Goal: Check status: Check status

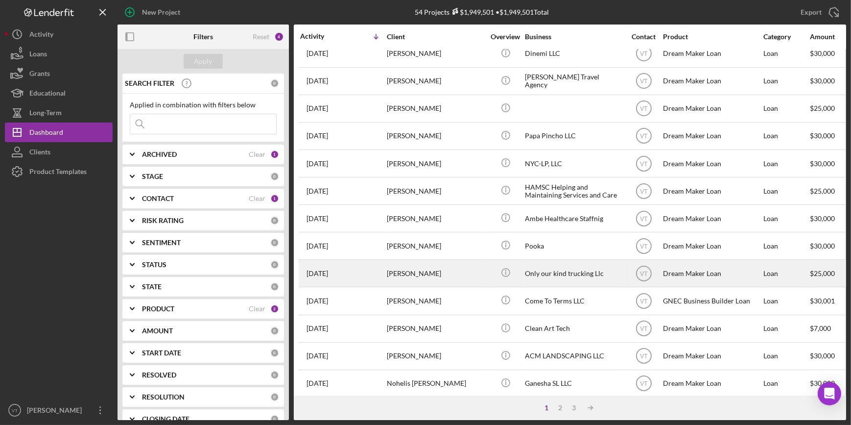
scroll to position [354, 0]
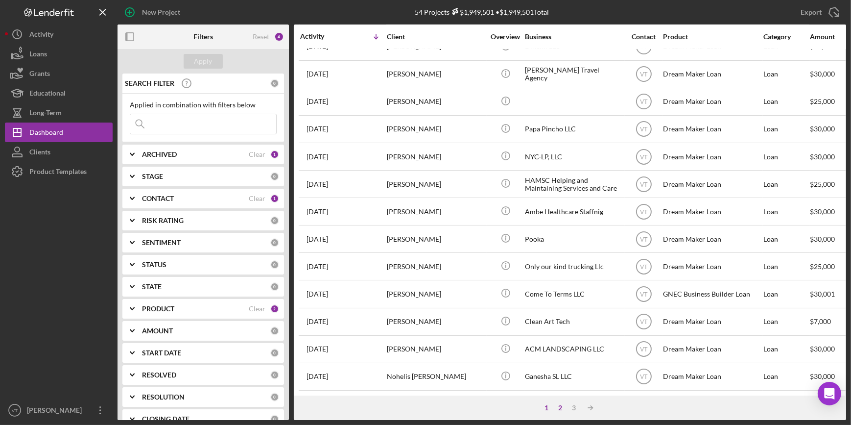
click at [562, 409] on div "2" at bounding box center [561, 408] width 14 height 8
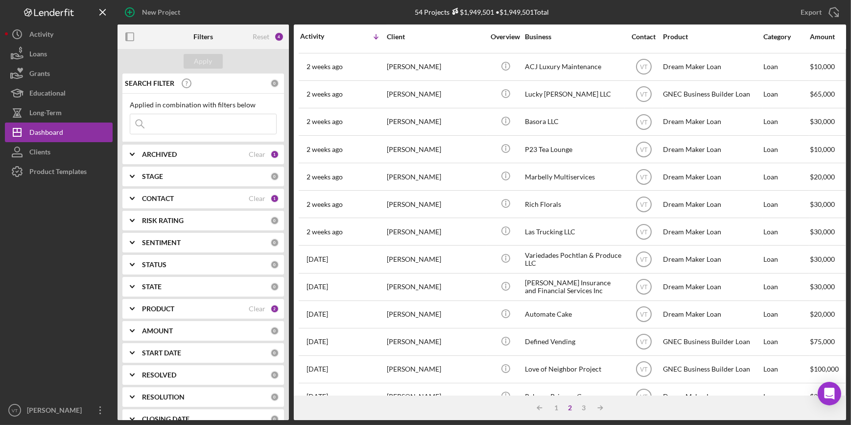
scroll to position [0, 0]
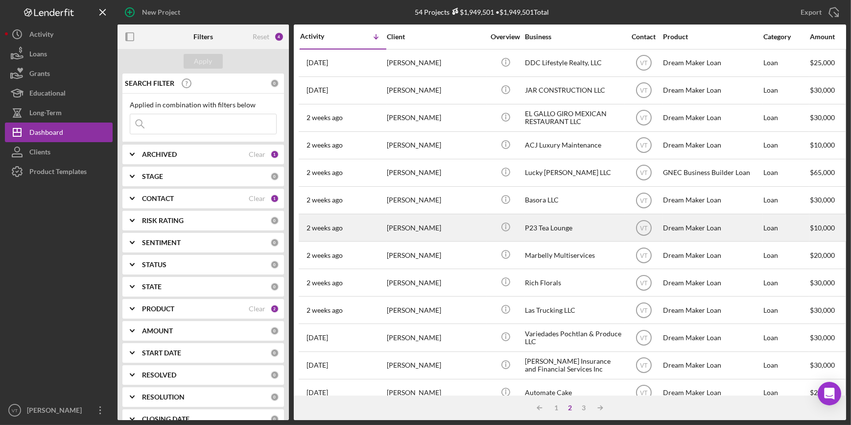
click at [490, 225] on div "Icon/Info" at bounding box center [505, 228] width 37 height 26
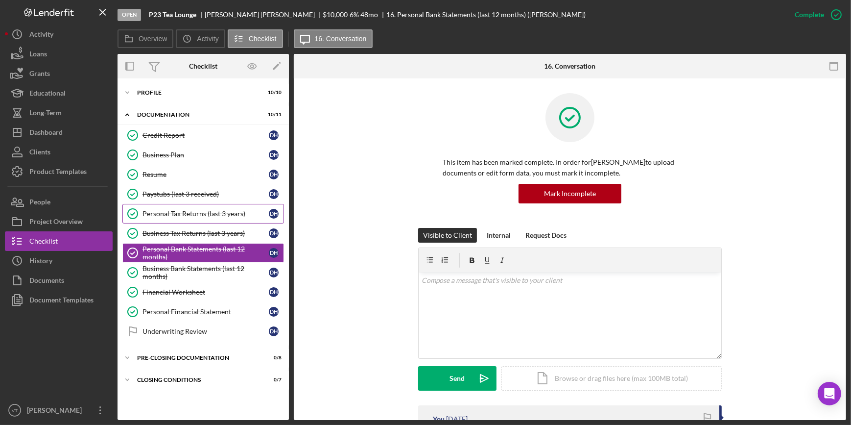
click at [191, 214] on div "Personal Tax Returns (last 3 years)" at bounding box center [206, 214] width 126 height 8
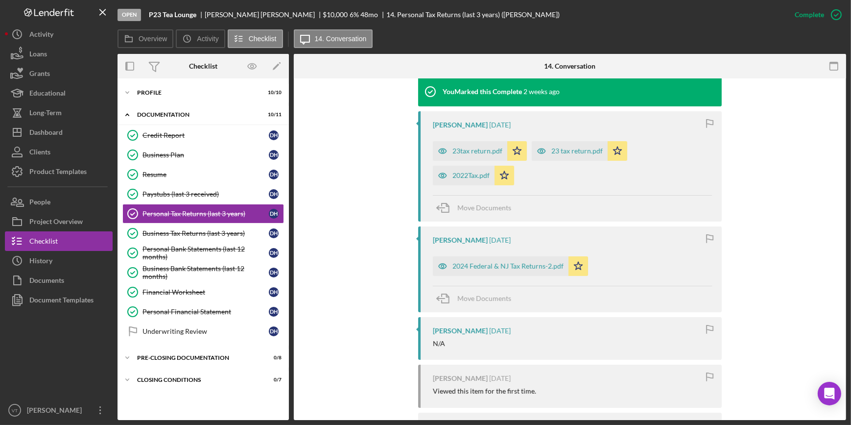
scroll to position [346, 0]
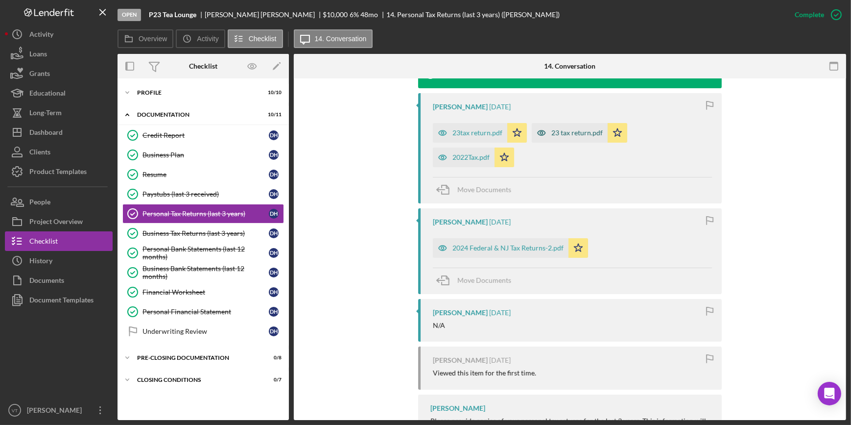
click at [567, 134] on div "23 tax return.pdf" at bounding box center [577, 133] width 51 height 8
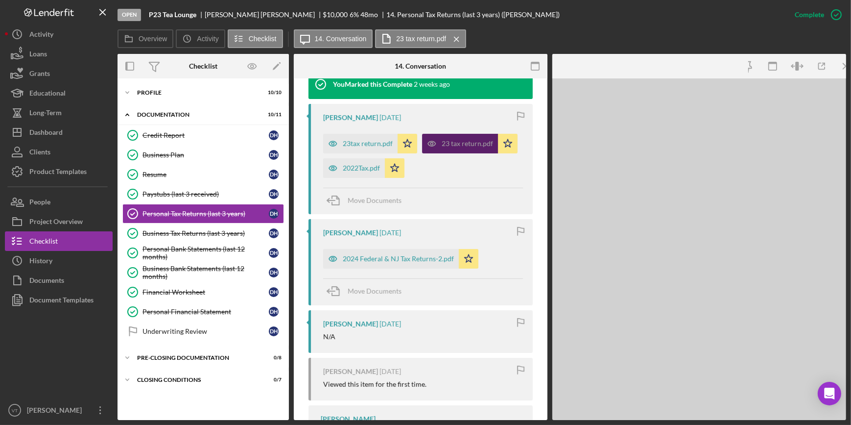
scroll to position [357, 0]
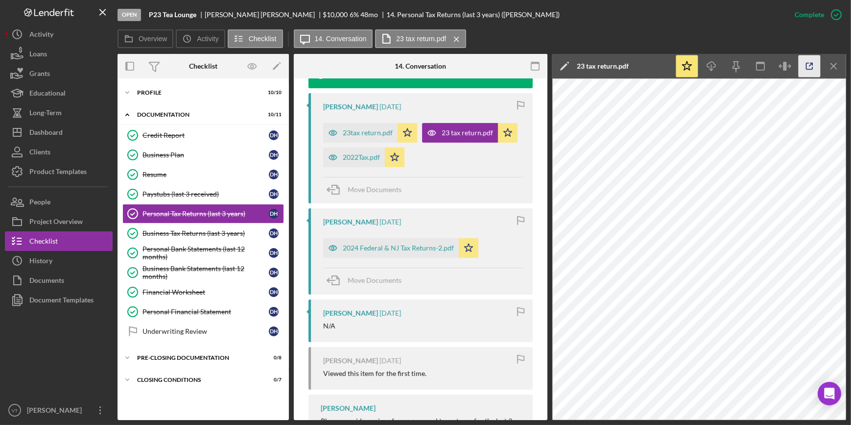
click at [812, 64] on line "button" at bounding box center [811, 64] width 3 height 3
click at [58, 255] on button "Icon/History History" at bounding box center [59, 261] width 108 height 20
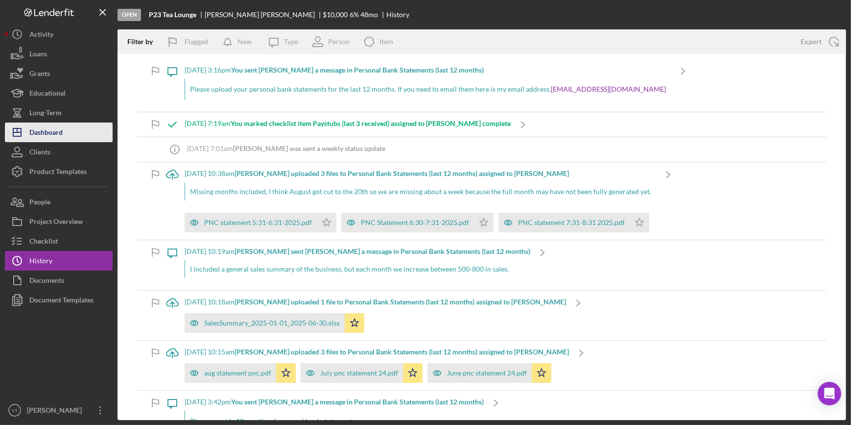
click at [73, 134] on button "Icon/Dashboard Dashboard" at bounding box center [59, 132] width 108 height 20
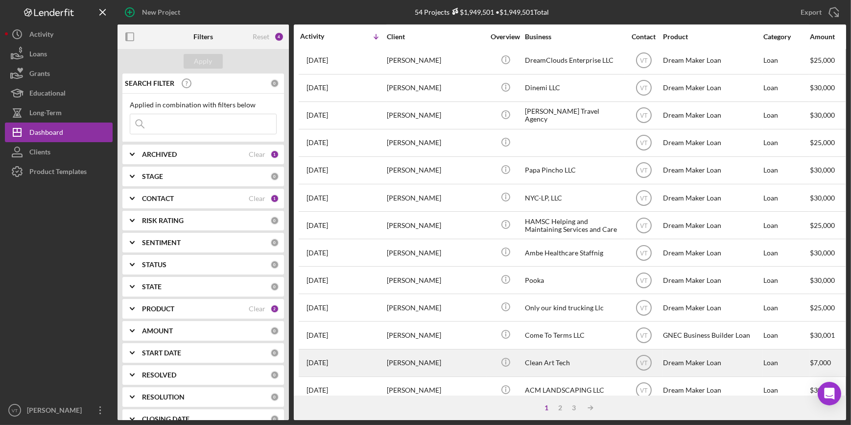
scroll to position [354, 0]
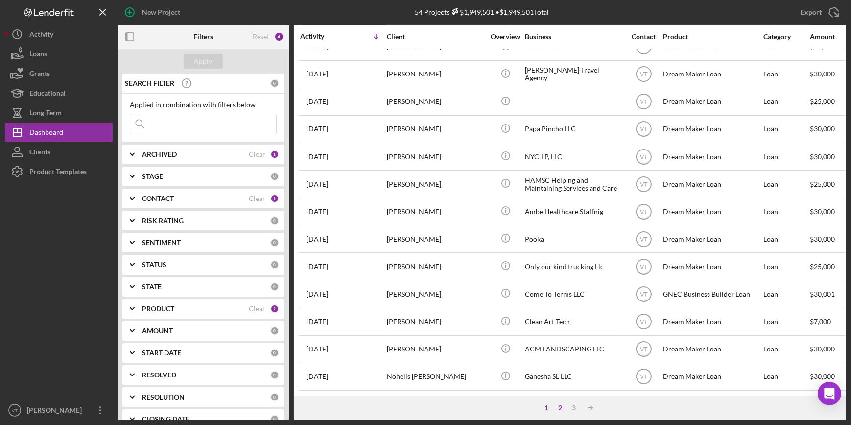
click at [562, 405] on div "2" at bounding box center [561, 408] width 14 height 8
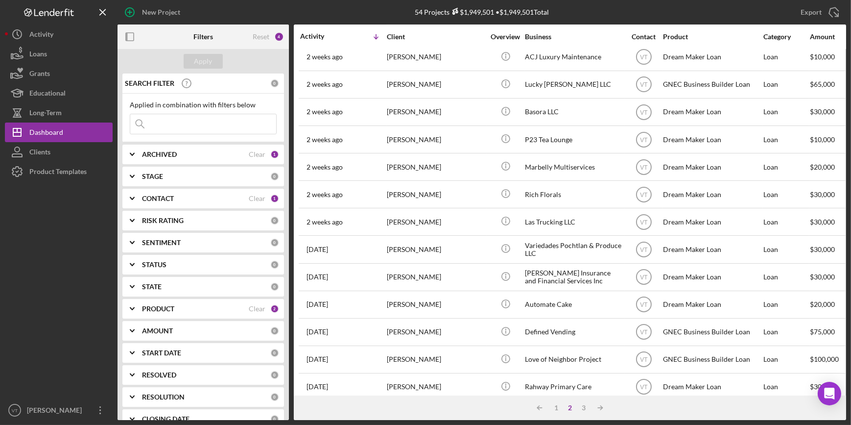
scroll to position [87, 0]
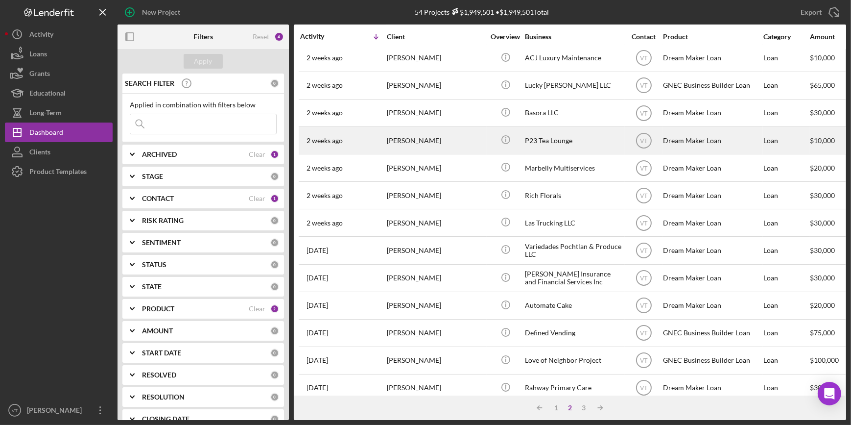
click at [535, 143] on div "P23 Tea Lounge" at bounding box center [574, 140] width 98 height 26
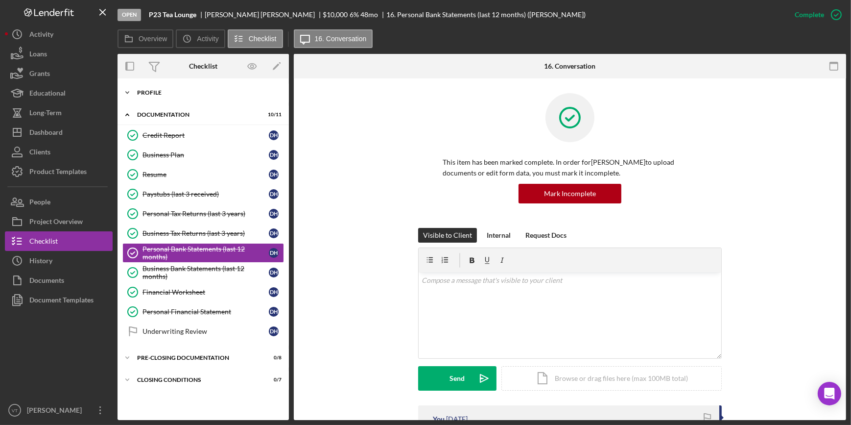
click at [127, 92] on icon "Icon/Expander" at bounding box center [128, 93] width 20 height 20
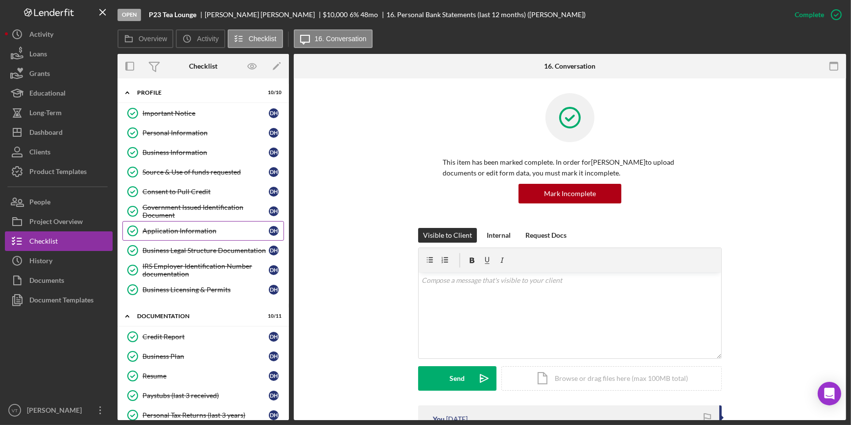
click at [186, 229] on div "Application Information" at bounding box center [206, 231] width 126 height 8
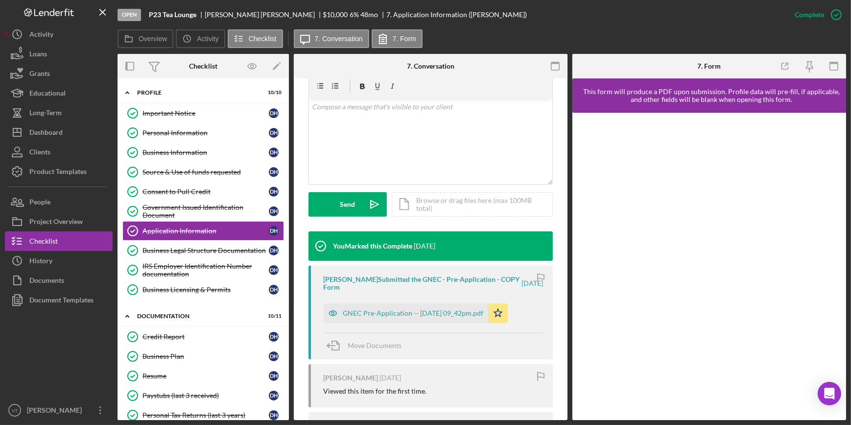
scroll to position [222, 0]
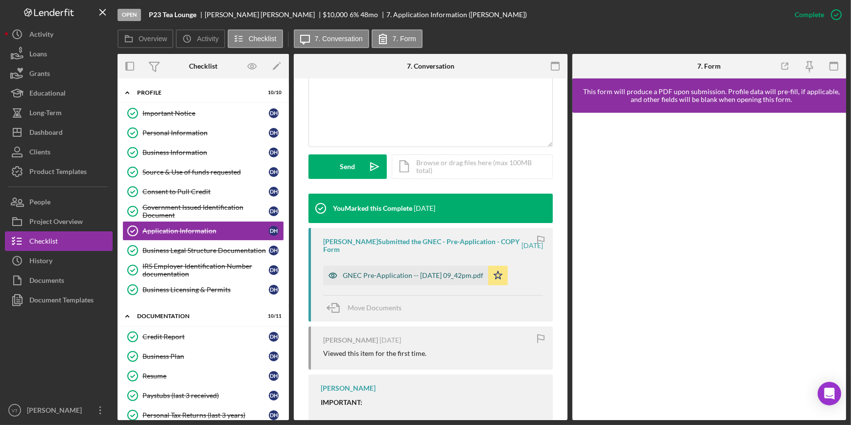
click at [384, 266] on div "GNEC Pre-Application -- 2025-09-04 09_42pm.pdf" at bounding box center [405, 276] width 165 height 20
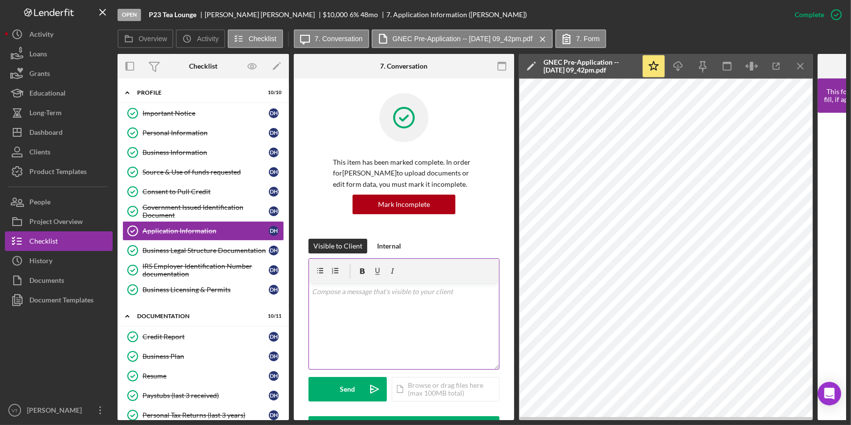
scroll to position [0, 0]
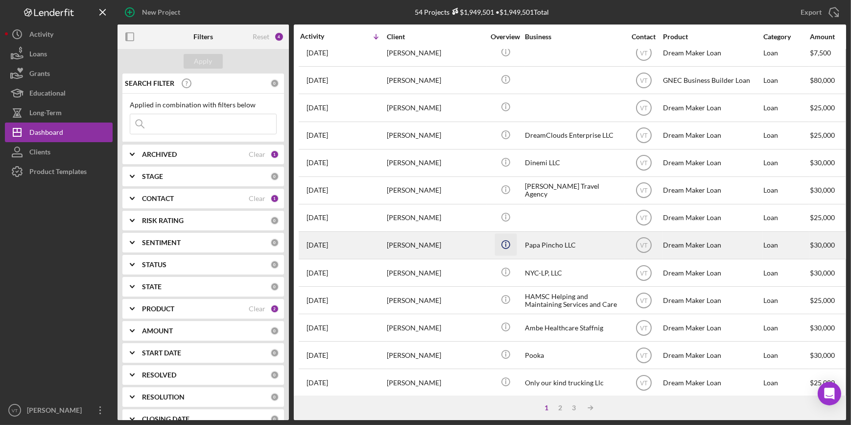
scroll to position [267, 0]
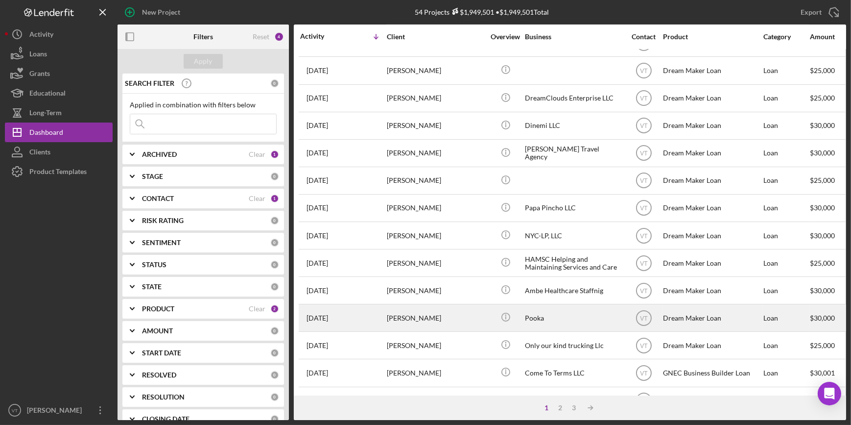
click at [445, 324] on div "Dawn Fitch" at bounding box center [436, 318] width 98 height 26
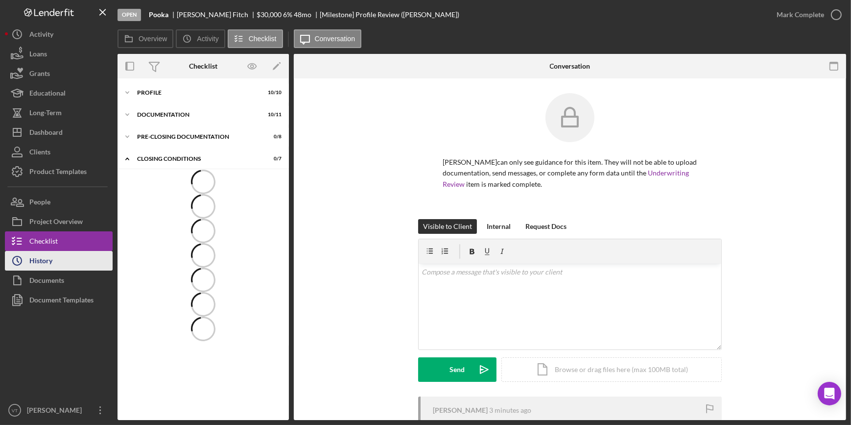
click at [48, 258] on div "History" at bounding box center [40, 262] width 23 height 22
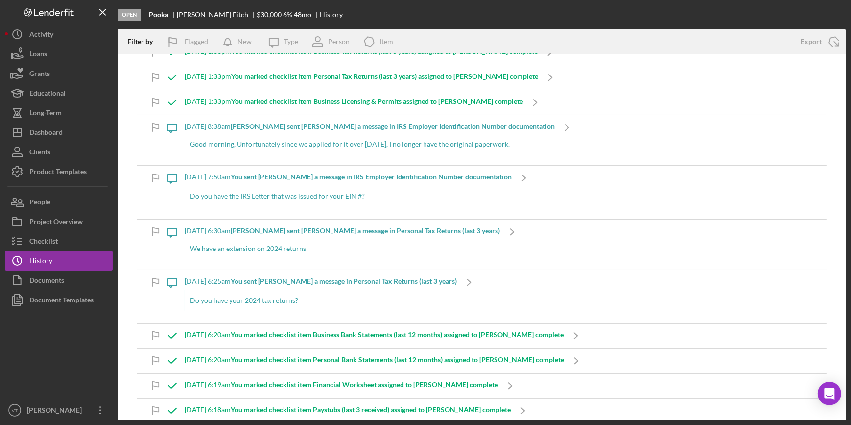
scroll to position [356, 0]
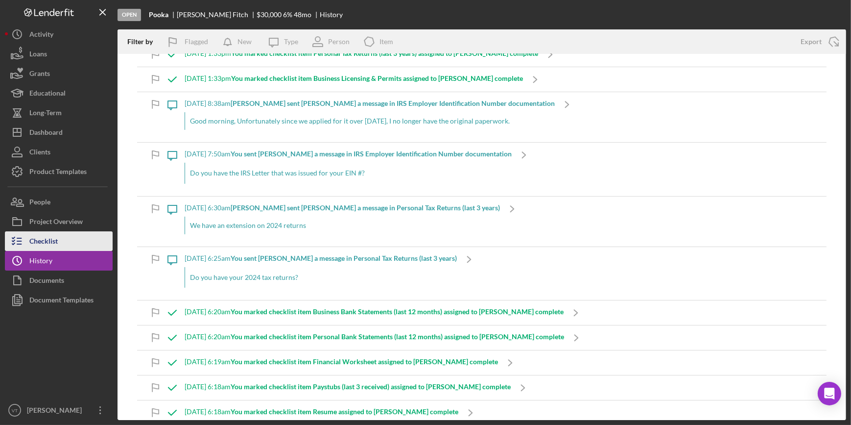
click at [66, 244] on button "Checklist" at bounding box center [59, 241] width 108 height 20
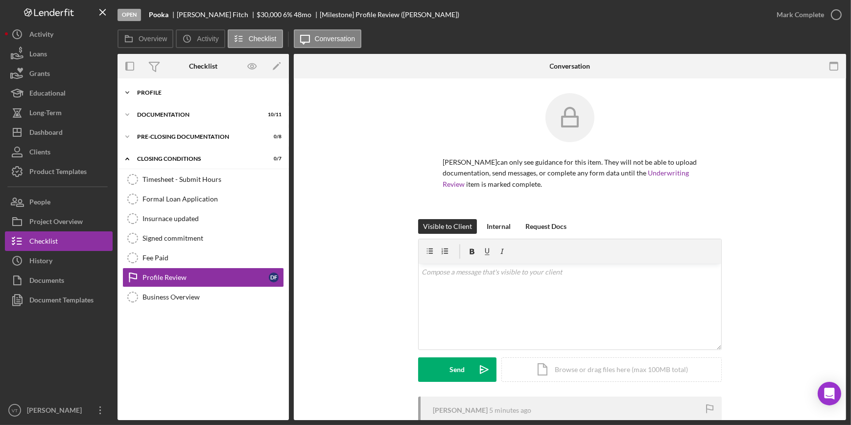
click at [127, 89] on icon "Icon/Expander" at bounding box center [128, 93] width 20 height 20
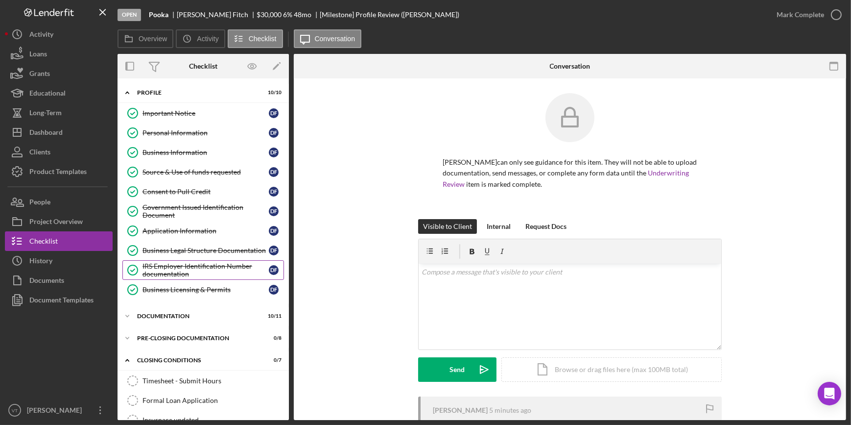
click at [199, 265] on div "IRS Employer Identification Number documentation" at bounding box center [206, 270] width 126 height 16
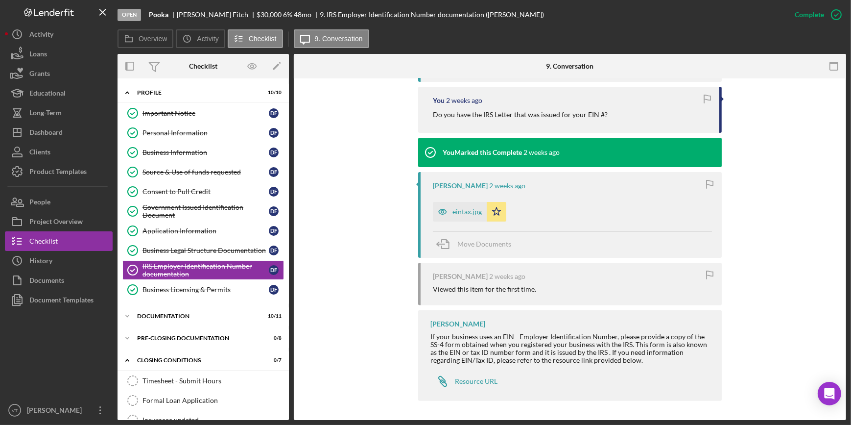
scroll to position [382, 0]
click at [462, 206] on div "eintax.jpg" at bounding box center [460, 211] width 54 height 20
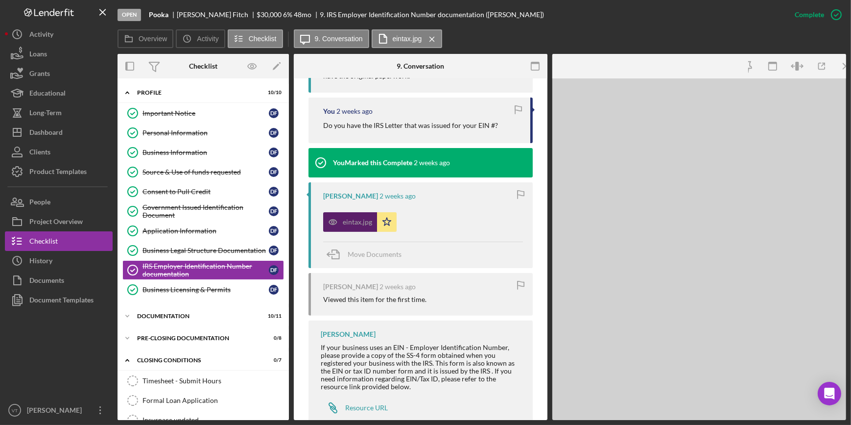
scroll to position [393, 0]
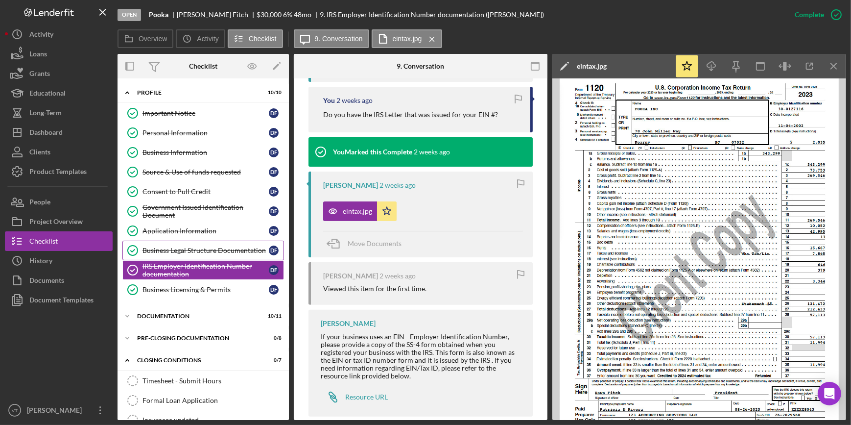
click at [178, 242] on link "Business Legal Structure Documentation Business Legal Structure Documentation D…" at bounding box center [203, 251] width 162 height 20
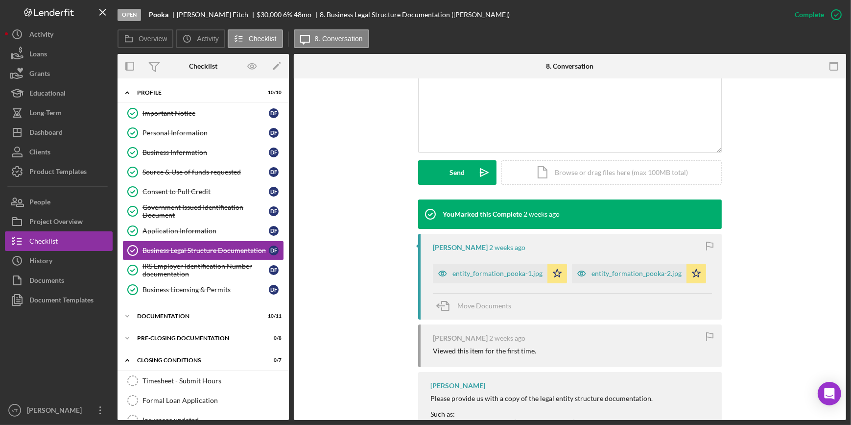
scroll to position [222, 0]
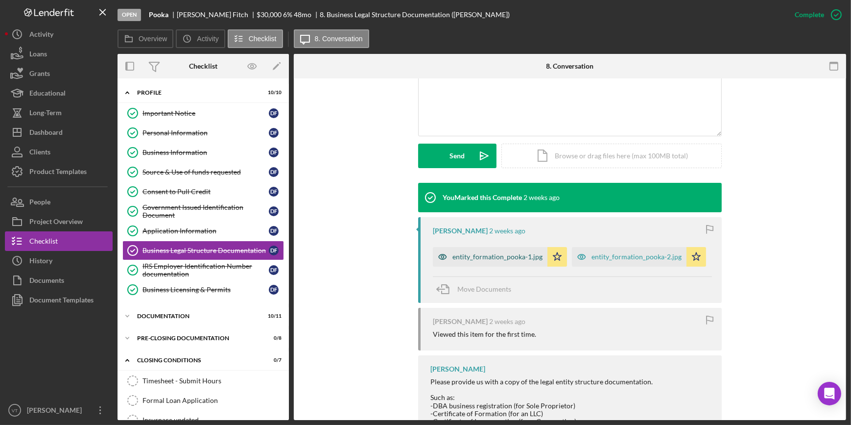
click at [491, 255] on div "entity_formation_pooka-1.jpg" at bounding box center [498, 257] width 90 height 8
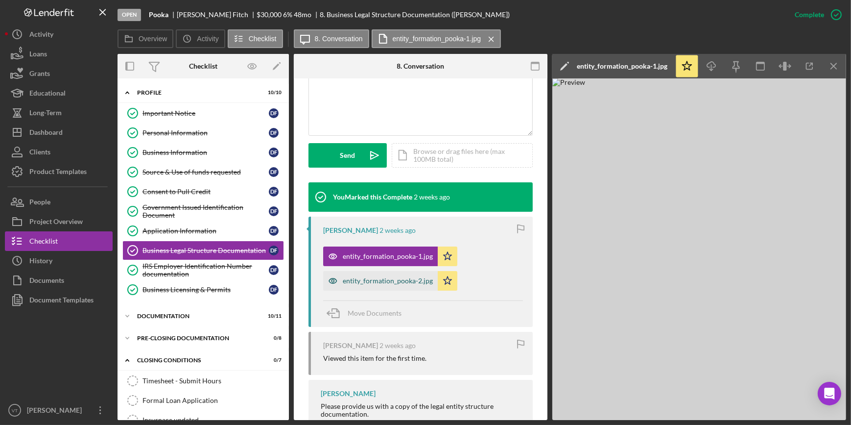
click at [392, 283] on div "entity_formation_pooka-2.jpg" at bounding box center [388, 281] width 90 height 8
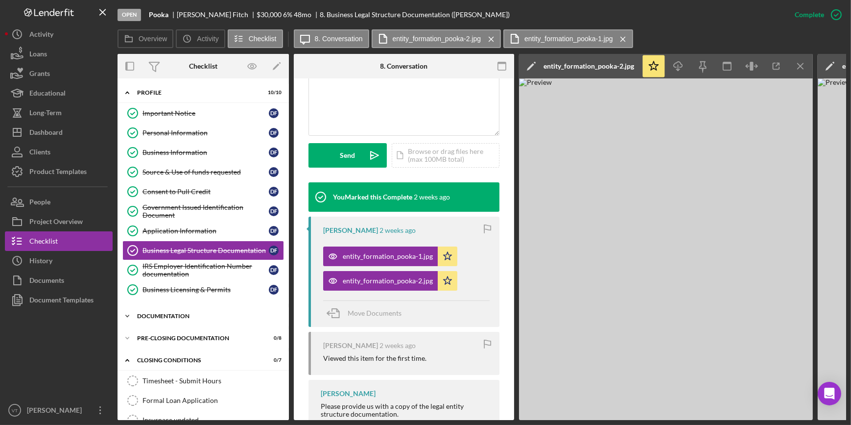
click at [130, 311] on icon "Icon/Expander" at bounding box center [128, 316] width 20 height 20
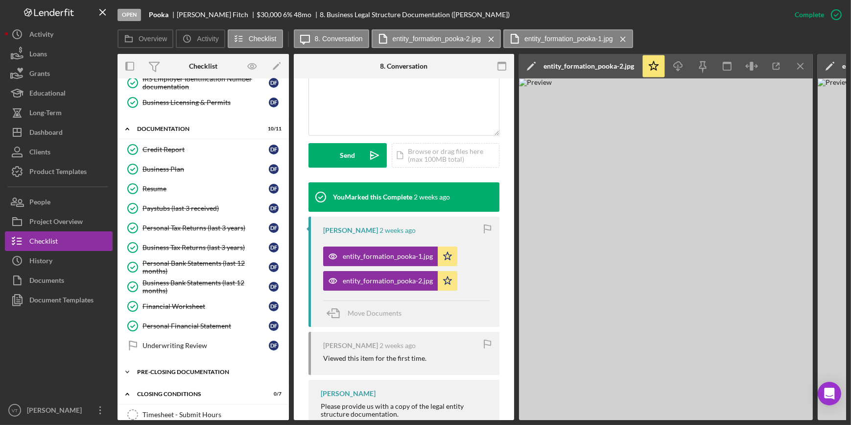
scroll to position [267, 0]
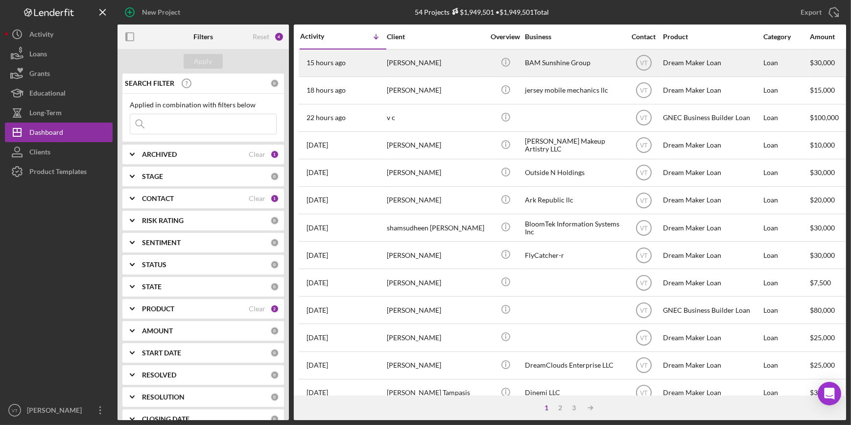
click at [470, 58] on div "[PERSON_NAME]" at bounding box center [436, 63] width 98 height 26
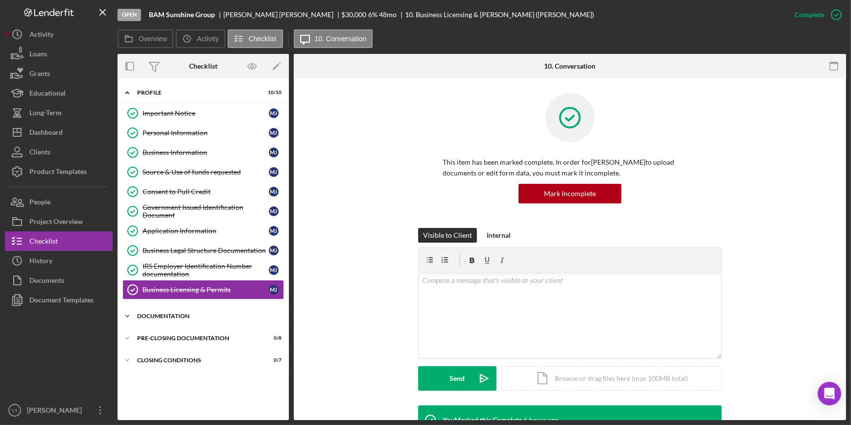
click at [129, 313] on icon "Icon/Expander" at bounding box center [128, 316] width 20 height 20
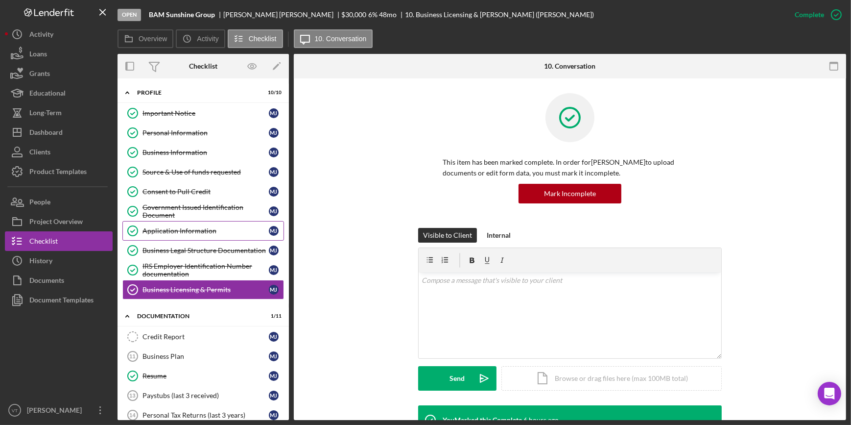
click at [184, 225] on link "Application Information Application Information M J" at bounding box center [203, 231] width 162 height 20
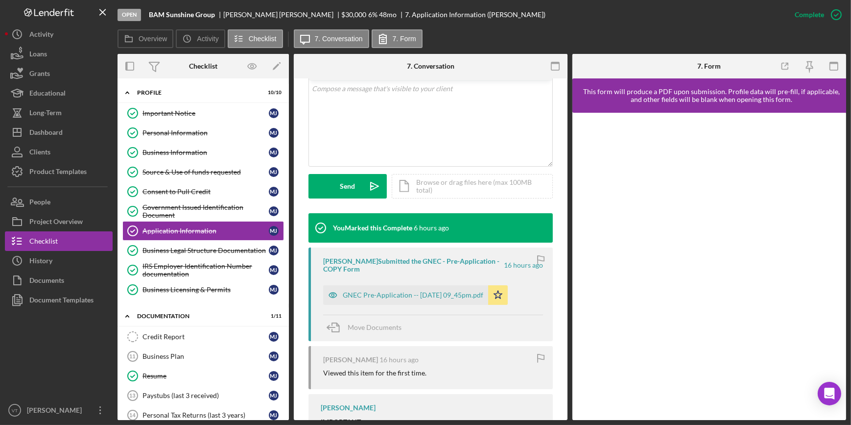
scroll to position [267, 0]
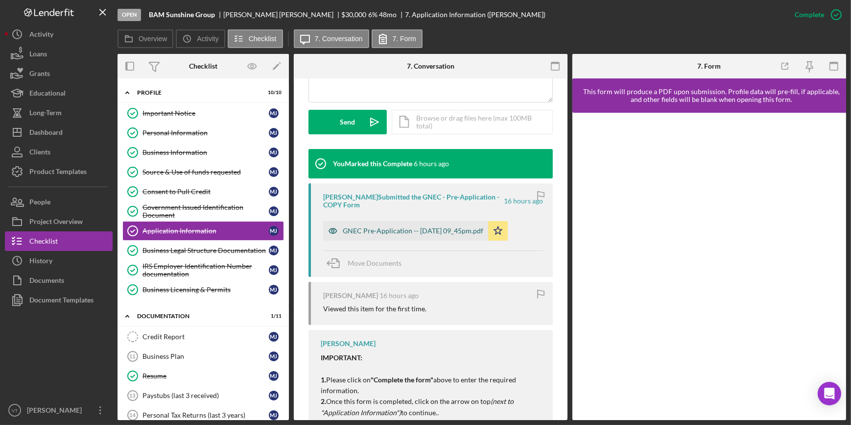
click at [396, 231] on div "GNEC Pre-Application -- 2025-09-22 09_45pm.pdf" at bounding box center [413, 231] width 141 height 8
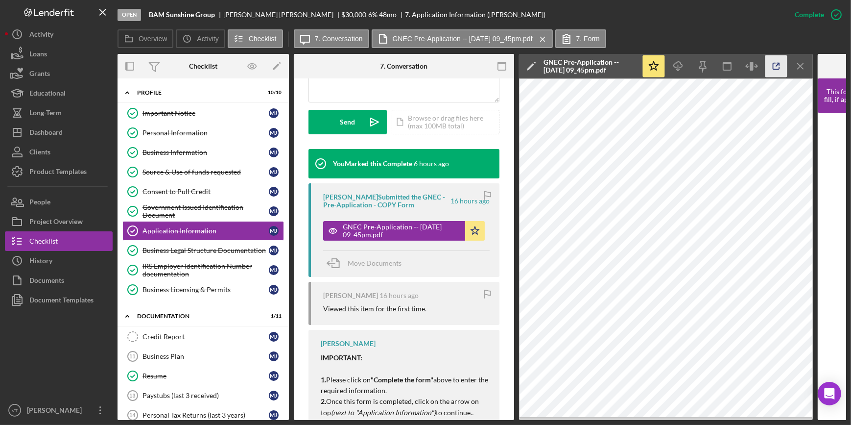
click at [775, 64] on icon "button" at bounding box center [777, 66] width 22 height 22
click at [55, 134] on div "Dashboard" at bounding box center [45, 133] width 33 height 22
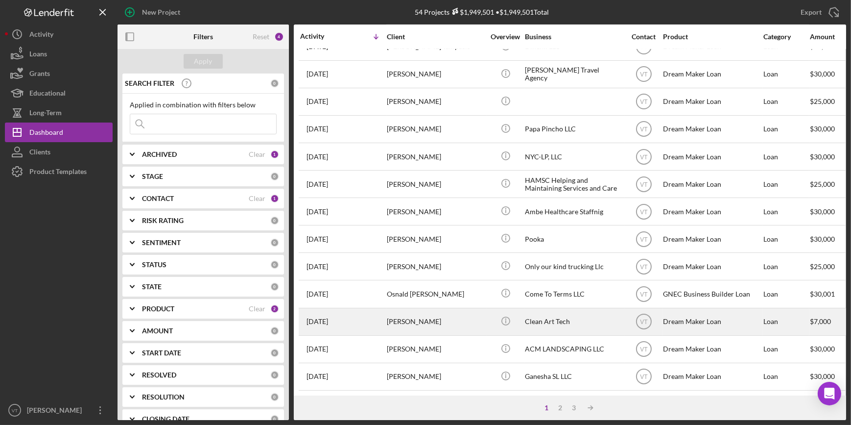
scroll to position [354, 0]
click at [423, 314] on div "[PERSON_NAME]" at bounding box center [436, 322] width 98 height 26
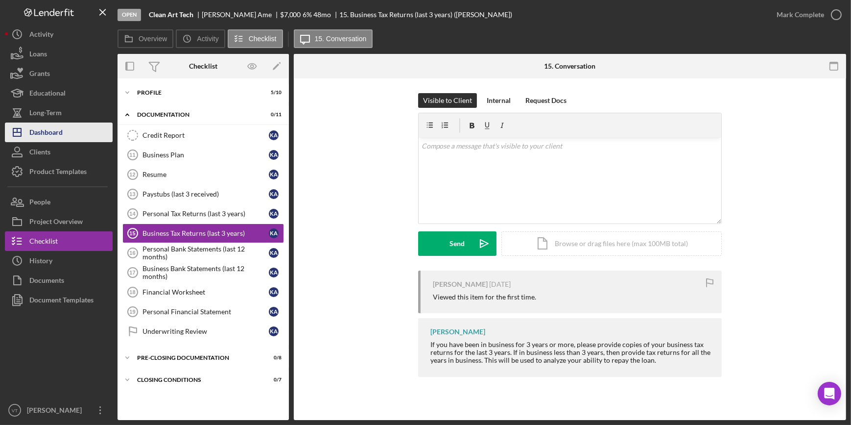
click at [56, 137] on div "Dashboard" at bounding box center [45, 133] width 33 height 22
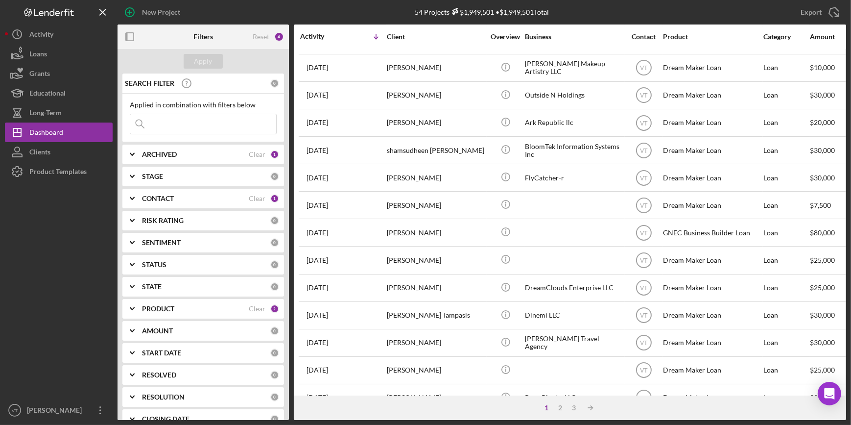
scroll to position [267, 0]
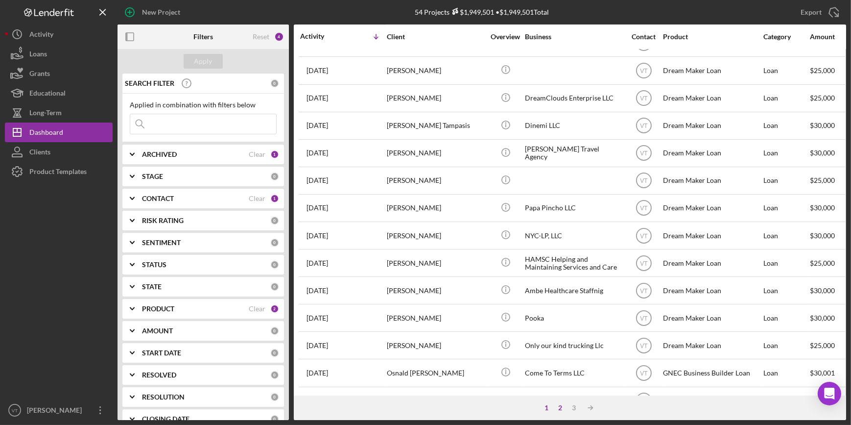
click at [559, 405] on div "2" at bounding box center [561, 408] width 14 height 8
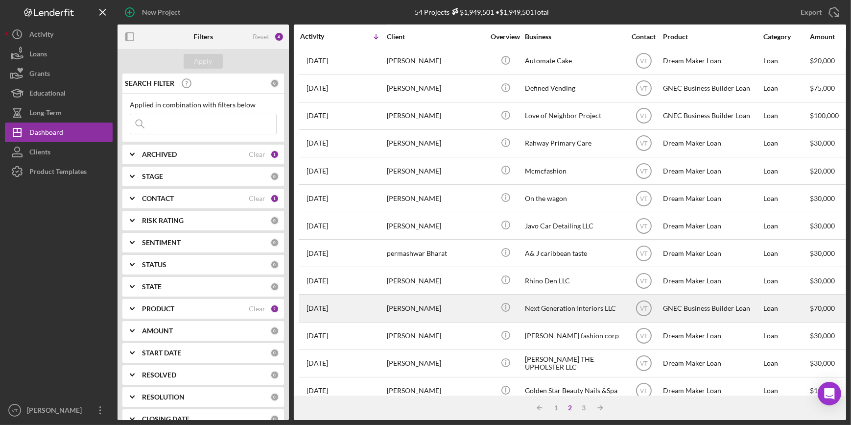
scroll to position [354, 0]
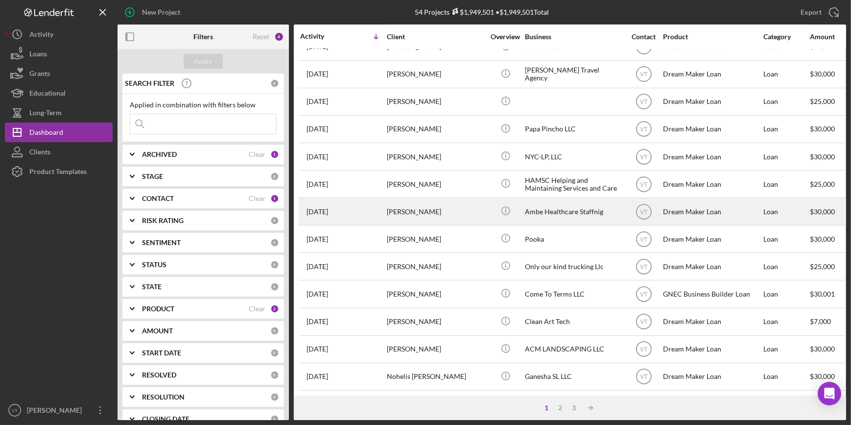
scroll to position [354, 0]
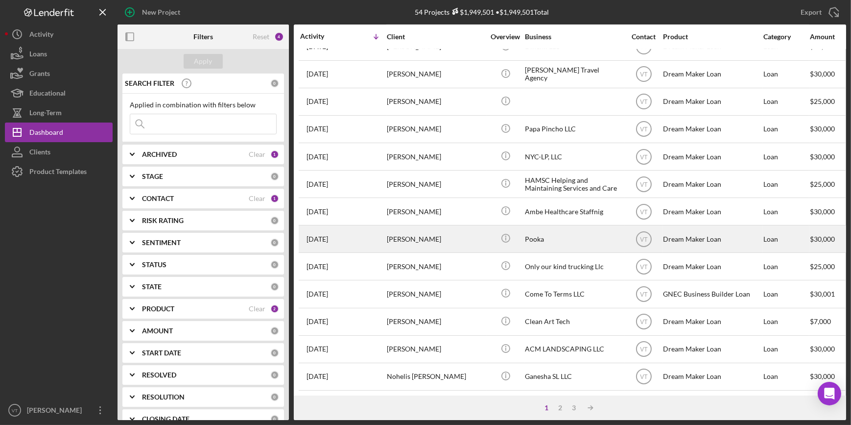
click at [436, 228] on div "[PERSON_NAME]" at bounding box center [436, 239] width 98 height 26
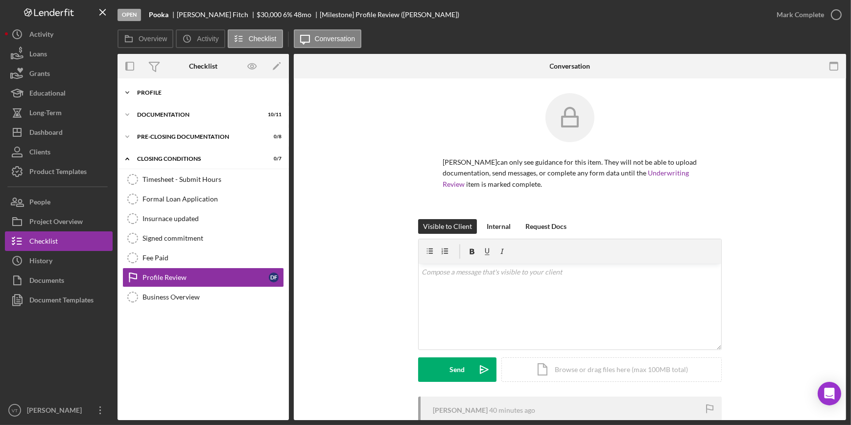
click at [126, 86] on icon "Icon/Expander" at bounding box center [128, 93] width 20 height 20
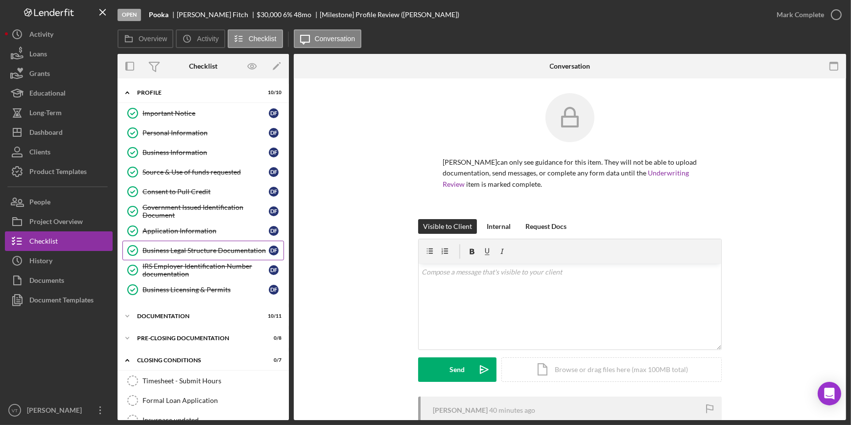
click at [178, 251] on div "Business Legal Structure Documentation" at bounding box center [206, 250] width 126 height 8
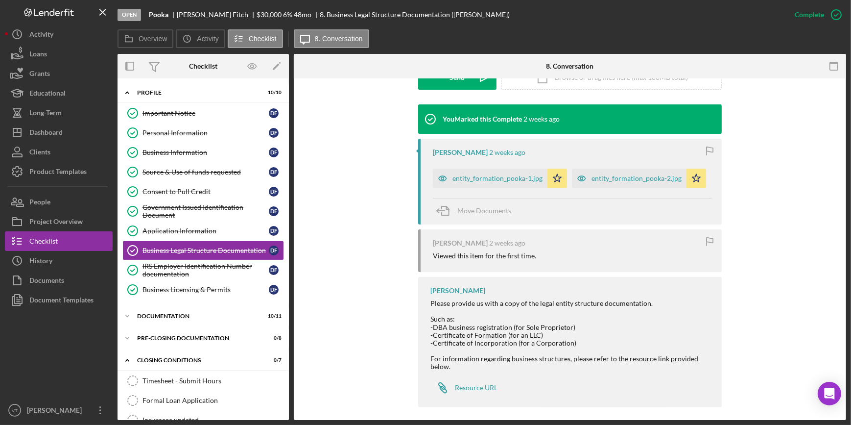
scroll to position [308, 0]
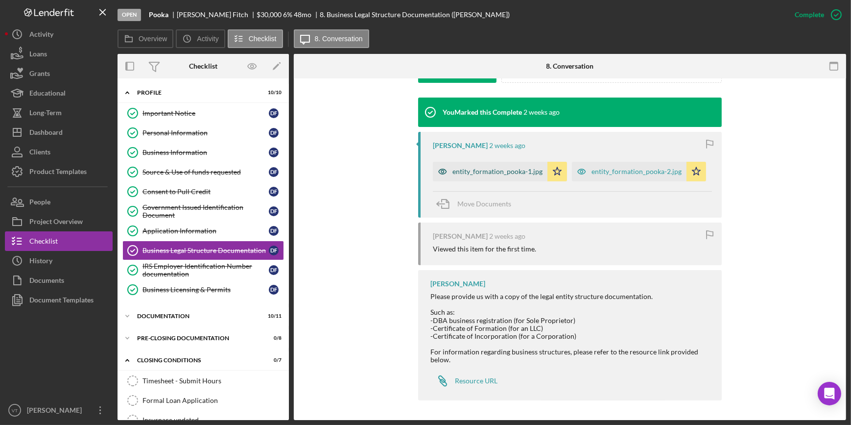
click at [488, 164] on div "entity_formation_pooka-1.jpg" at bounding box center [490, 172] width 115 height 20
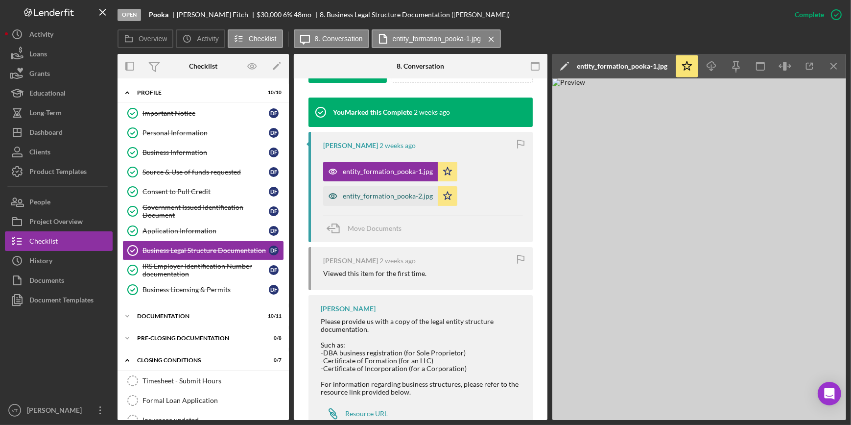
click at [375, 194] on div "entity_formation_pooka-2.jpg" at bounding box center [388, 196] width 90 height 8
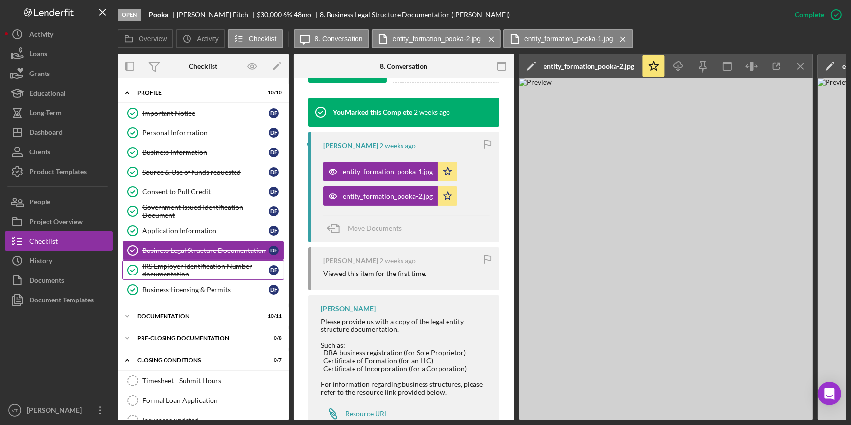
click at [205, 267] on div "IRS Employer Identification Number documentation" at bounding box center [206, 270] width 126 height 16
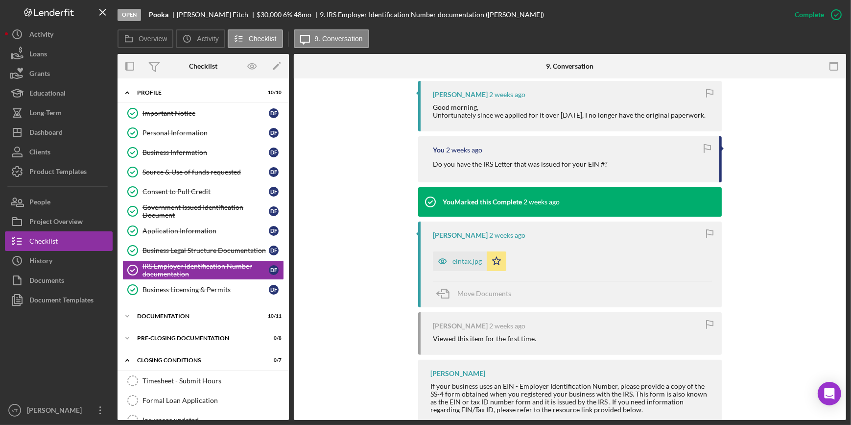
scroll to position [338, 0]
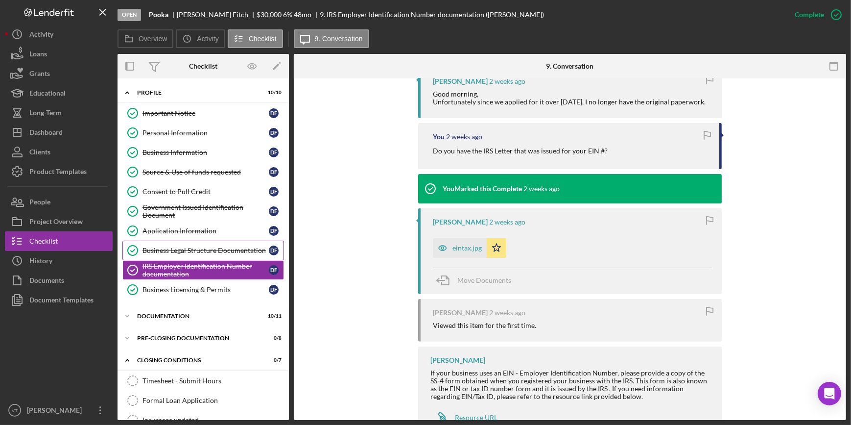
click at [193, 251] on div "Business Legal Structure Documentation" at bounding box center [206, 250] width 126 height 8
